Goal: Entertainment & Leisure: Consume media (video, audio)

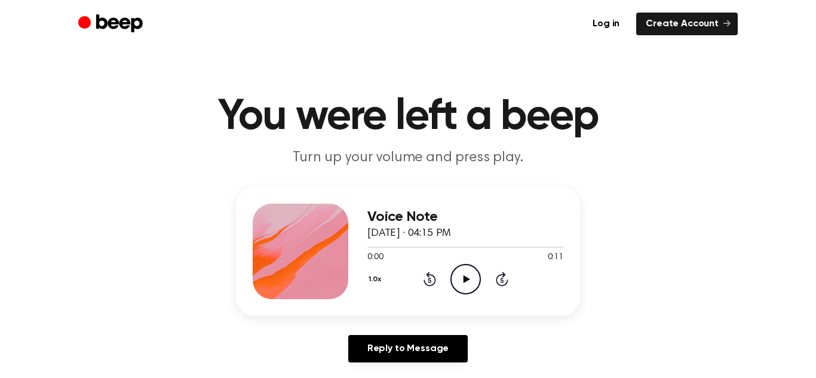
click at [498, 278] on icon "Skip 5 seconds" at bounding box center [501, 279] width 13 height 16
click at [427, 281] on icon "Rewind 5 seconds" at bounding box center [429, 279] width 13 height 16
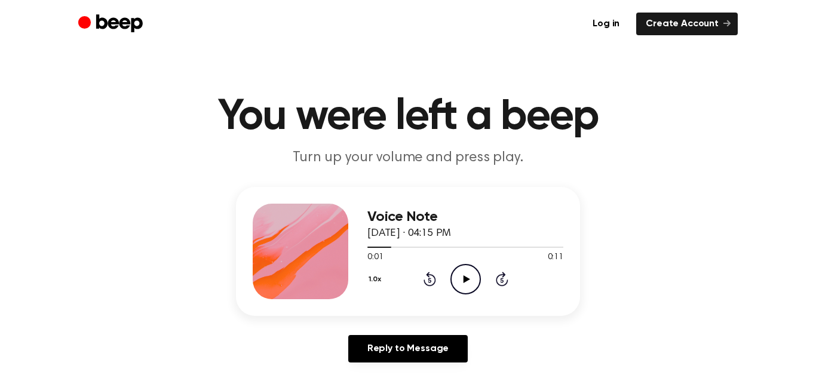
click at [427, 281] on icon "Rewind 5 seconds" at bounding box center [429, 279] width 13 height 16
click at [498, 283] on icon at bounding box center [502, 279] width 13 height 14
click at [497, 283] on icon at bounding box center [502, 279] width 13 height 14
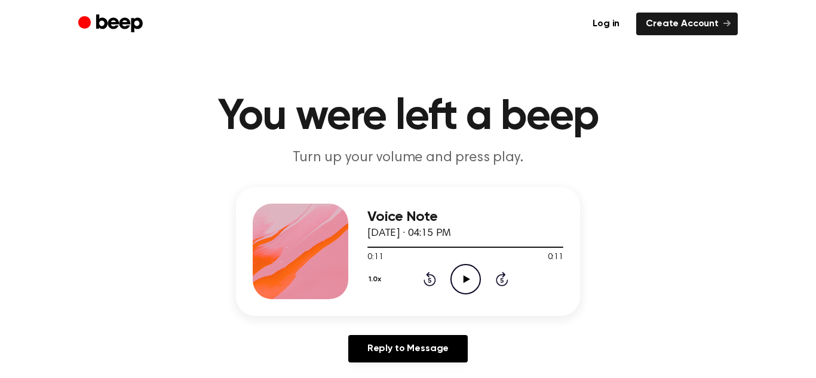
click at [426, 274] on icon at bounding box center [429, 279] width 13 height 14
click at [426, 272] on icon "Rewind 5 seconds" at bounding box center [429, 279] width 13 height 16
click at [502, 280] on icon at bounding box center [501, 280] width 3 height 5
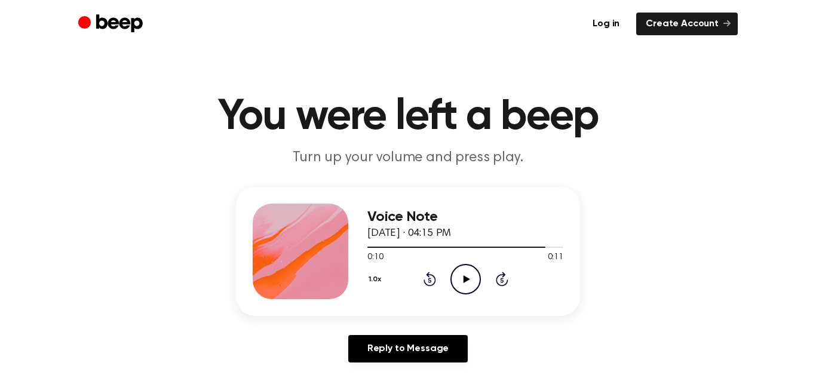
click at [502, 280] on icon at bounding box center [501, 280] width 3 height 5
click at [423, 284] on icon "Rewind 5 seconds" at bounding box center [429, 279] width 13 height 16
